Goal: Use online tool/utility: Utilize a website feature to perform a specific function

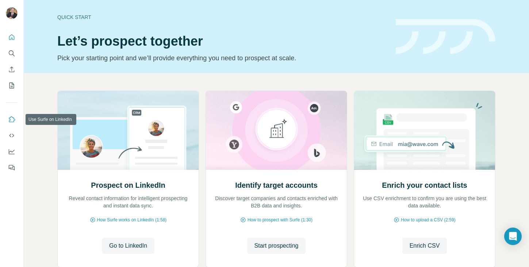
click at [11, 121] on icon "Use Surfe on LinkedIn" at bounding box center [11, 119] width 7 height 7
click at [12, 85] on icon "My lists" at bounding box center [11, 85] width 7 height 7
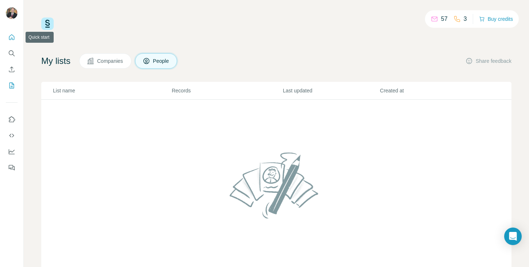
click at [13, 38] on icon "Quick start" at bounding box center [11, 37] width 7 height 7
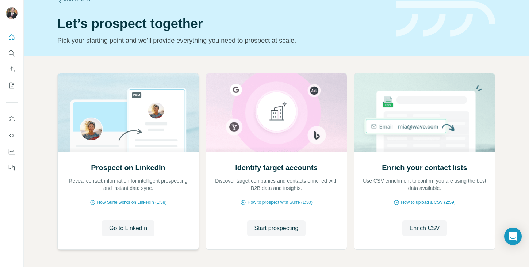
scroll to position [47, 0]
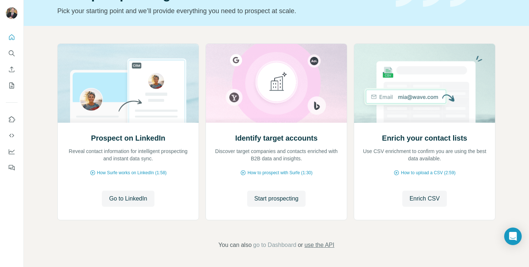
click at [323, 246] on span "use the API" at bounding box center [319, 245] width 30 height 9
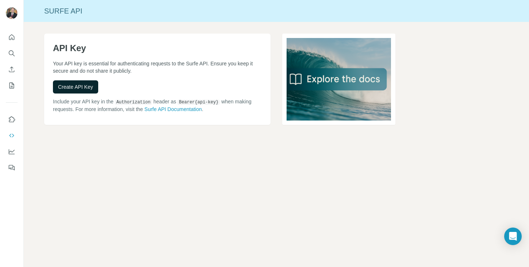
click at [77, 85] on span "Create API Key" at bounding box center [75, 86] width 35 height 7
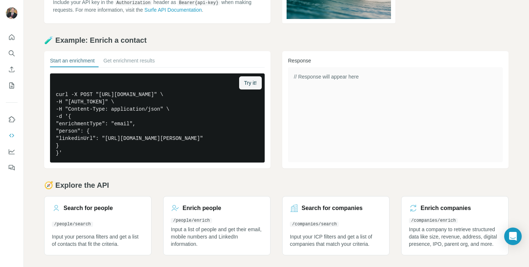
scroll to position [123, 0]
click at [131, 57] on button "Get enrichment results" at bounding box center [128, 62] width 51 height 10
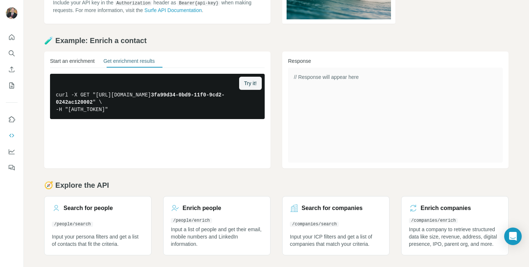
click at [81, 57] on button "Start an enrichment" at bounding box center [72, 62] width 45 height 10
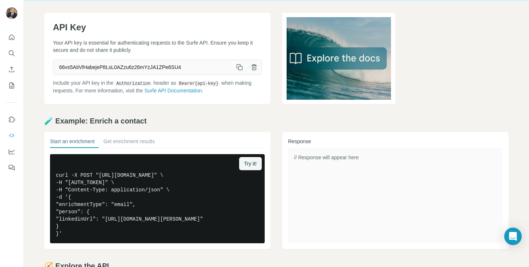
scroll to position [21, 0]
click at [14, 38] on icon "Quick start" at bounding box center [11, 36] width 5 height 5
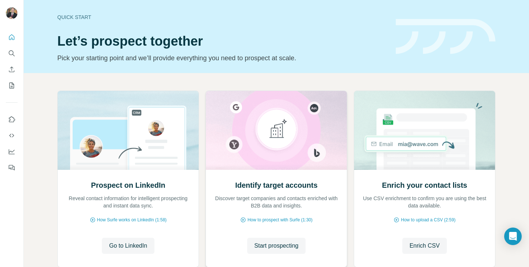
scroll to position [47, 0]
